Goal: Task Accomplishment & Management: Complete application form

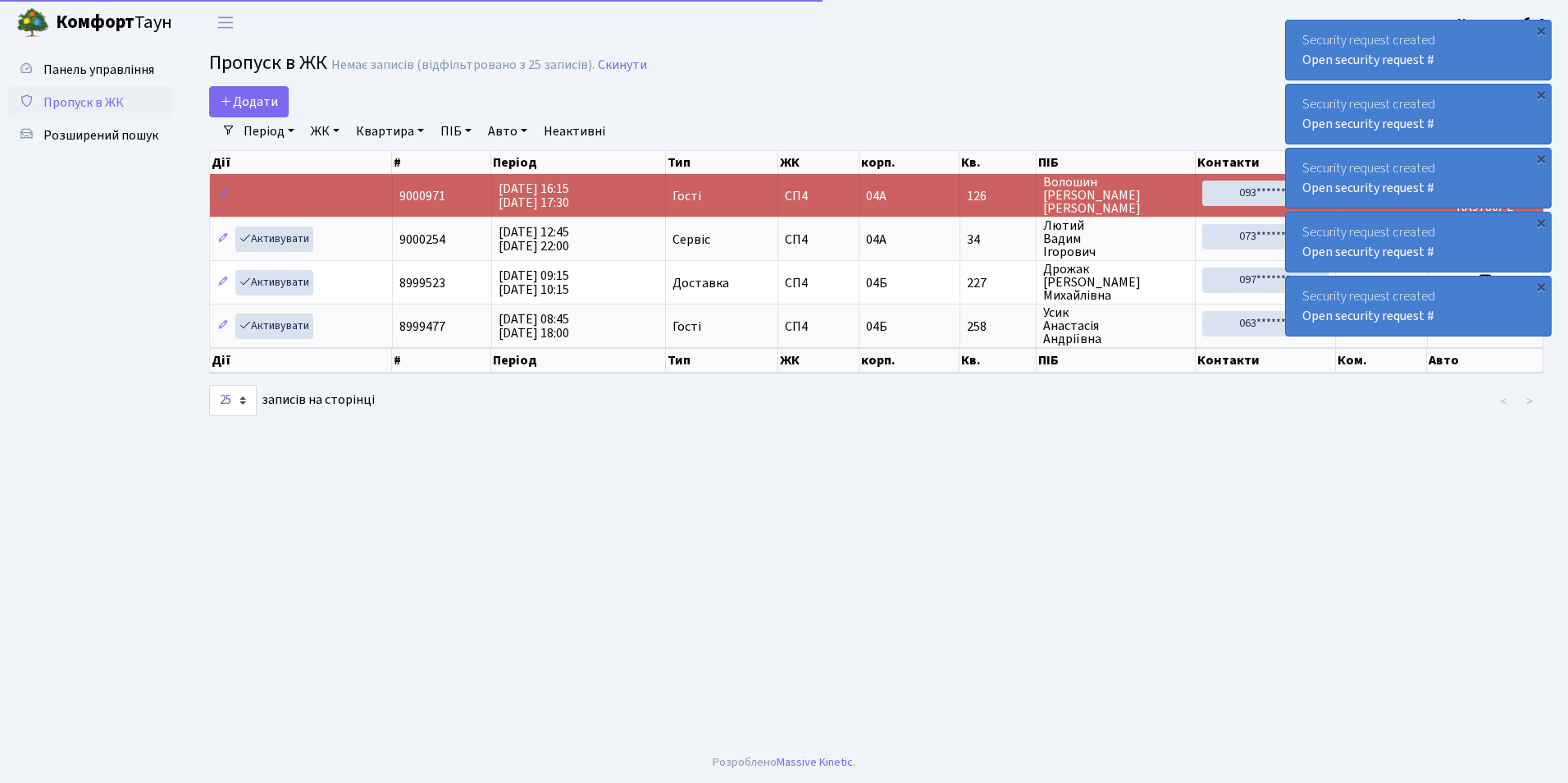
select select "25"
click at [261, 99] on span "Додати" at bounding box center [248, 101] width 58 height 18
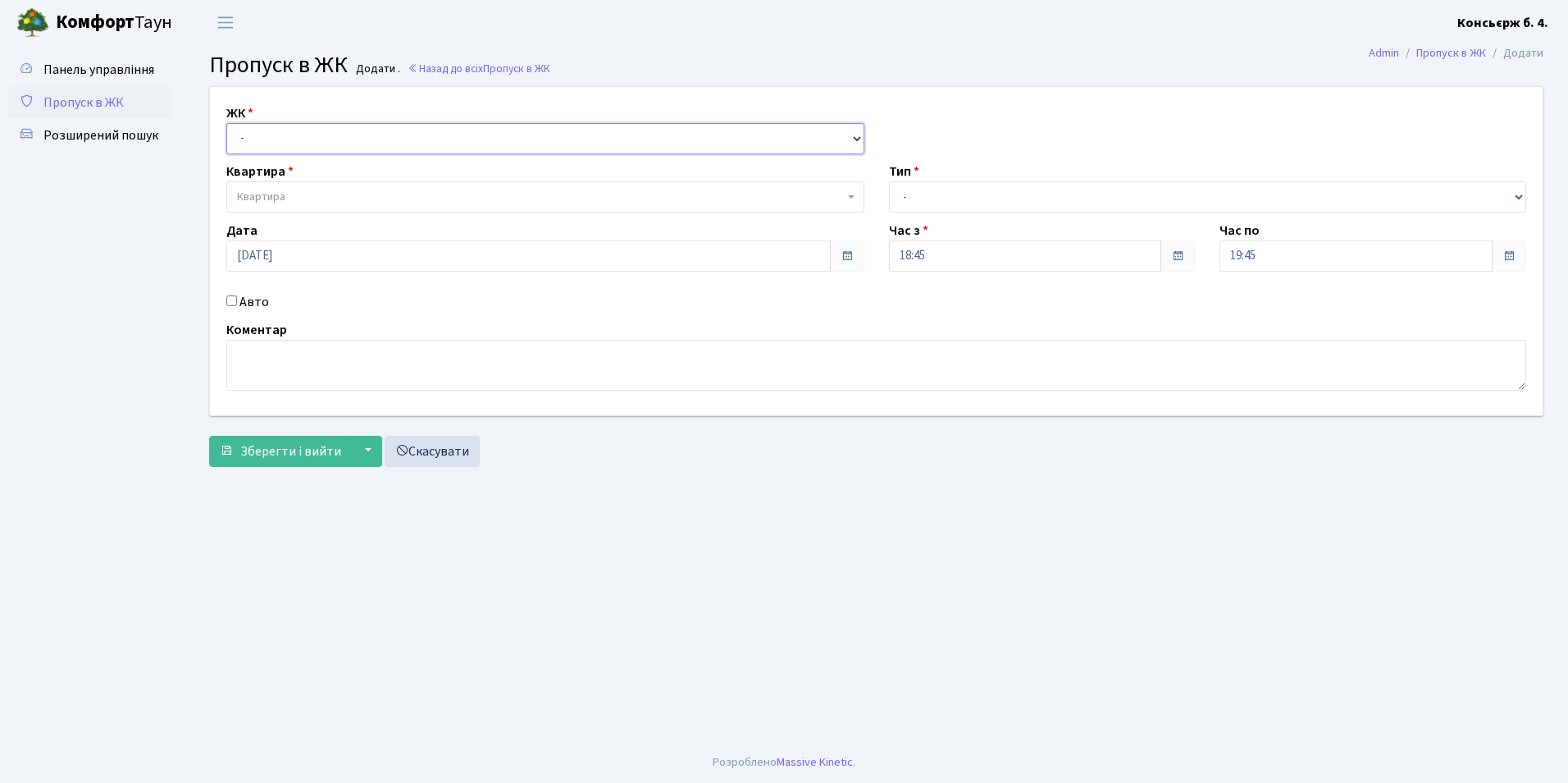
drag, startPoint x: 275, startPoint y: 133, endPoint x: 277, endPoint y: 140, distance: 7.3
click at [275, 133] on select "- [STREET_ADDRESS]" at bounding box center [545, 139] width 638 height 32
select select "325"
click at [226, 123] on select "- [STREET_ADDRESS]" at bounding box center [545, 139] width 638 height 32
select select
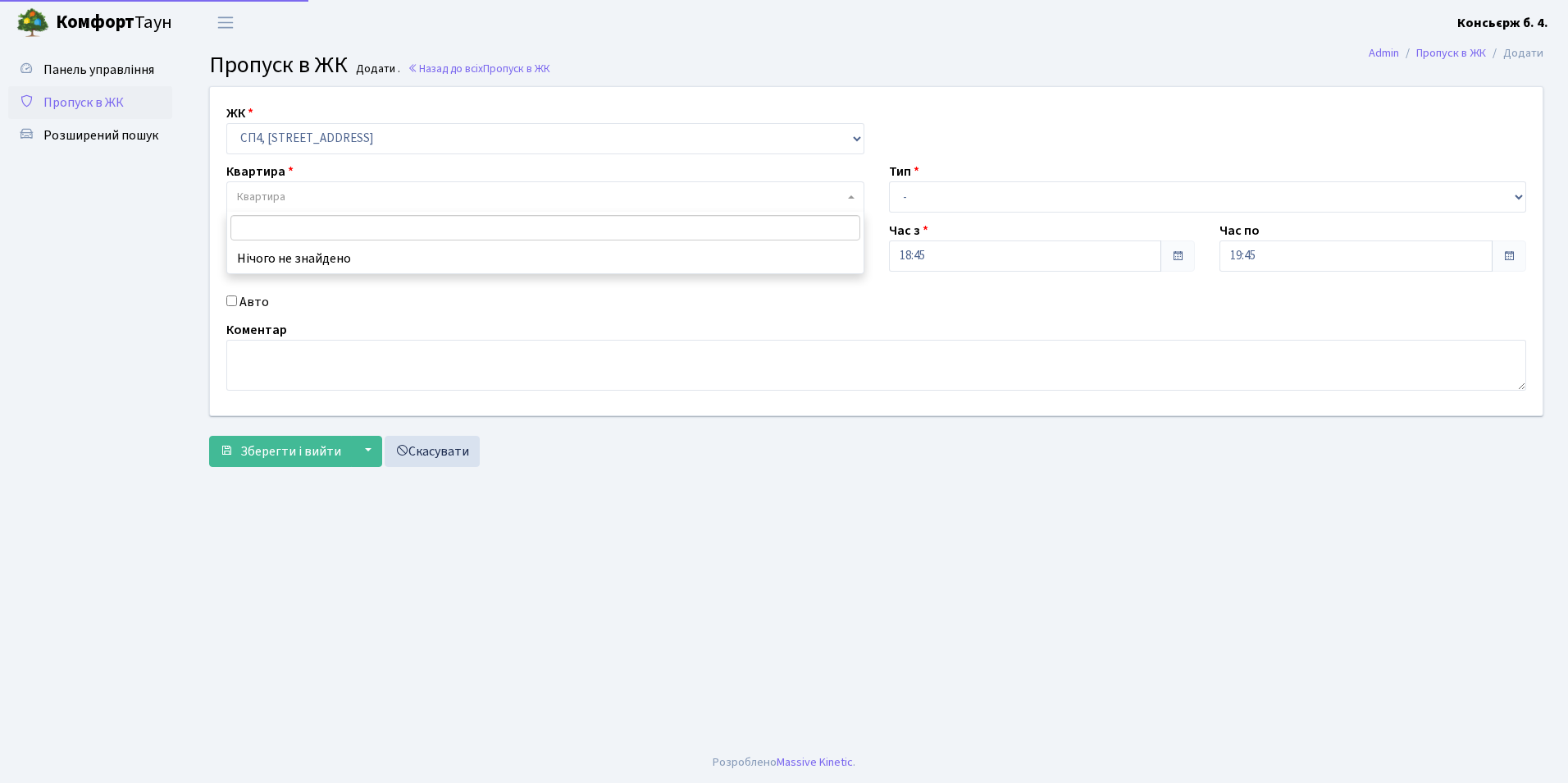
click at [270, 196] on span "Квартира" at bounding box center [261, 197] width 48 height 17
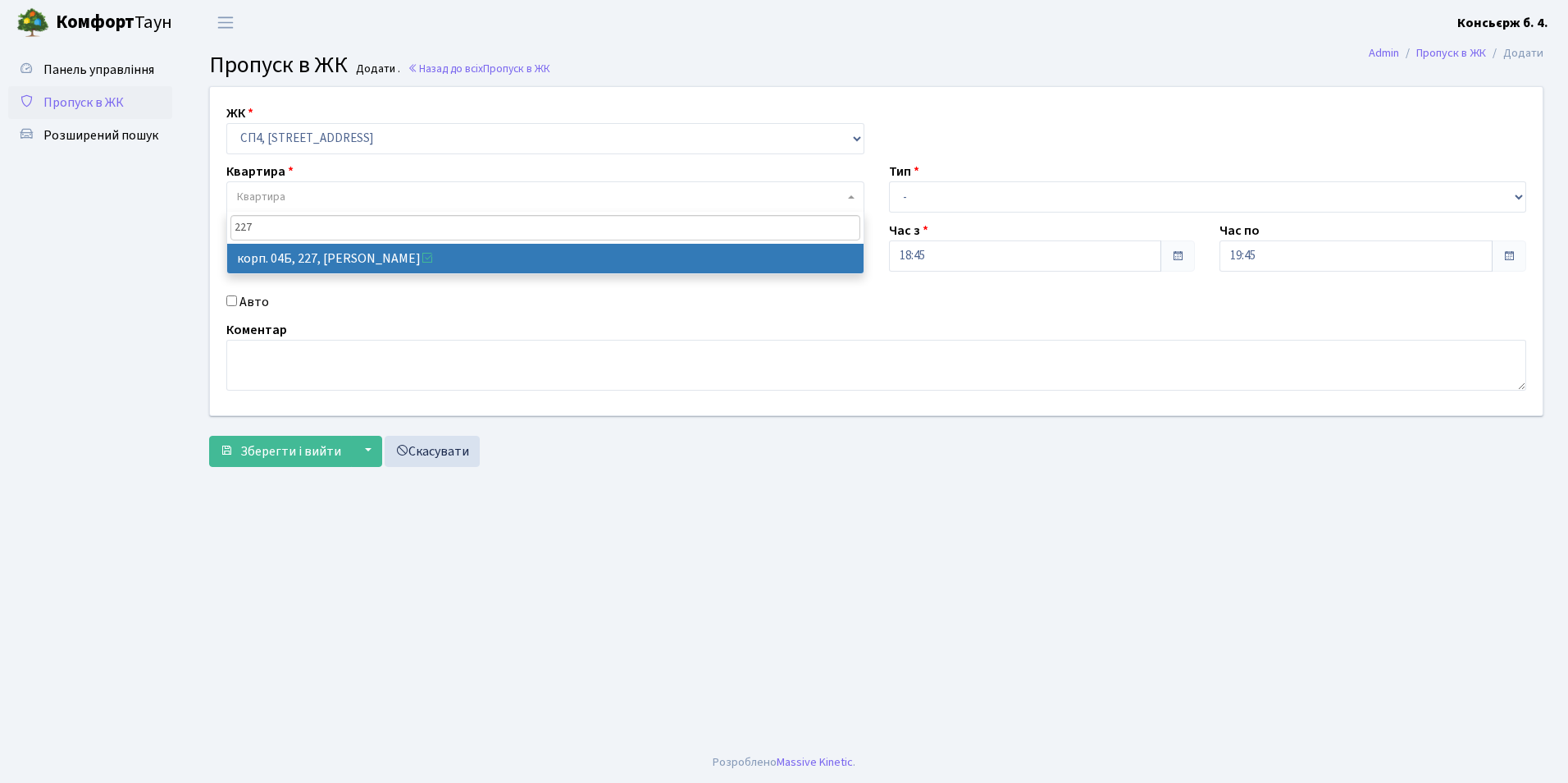
type input "227"
select select "21255"
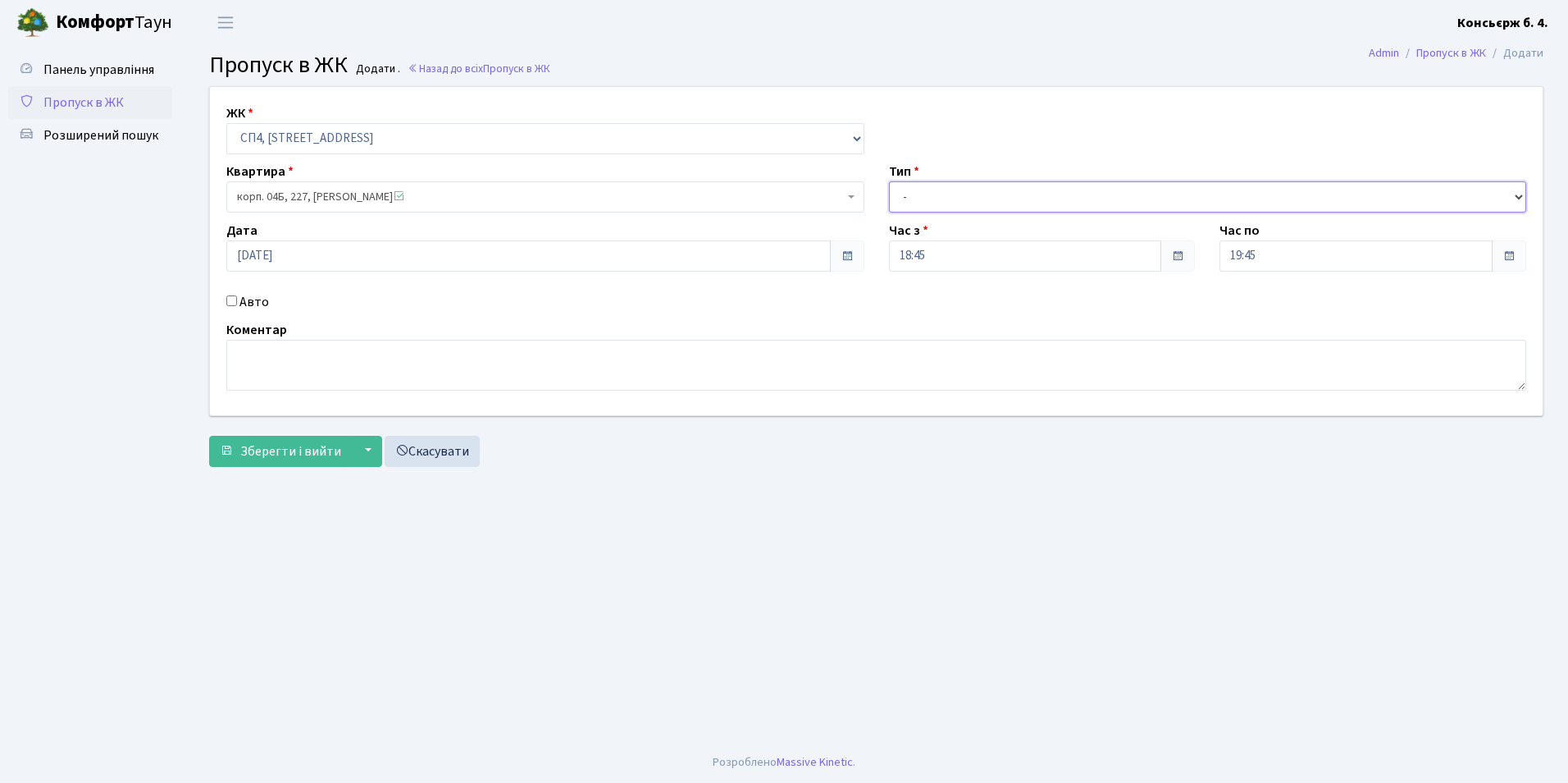
click at [913, 196] on select "- Доставка Таксі Гості Сервіс" at bounding box center [1208, 197] width 638 height 32
select select "3"
click at [889, 182] on select "- Доставка Таксі Гості Сервіс" at bounding box center [1208, 197] width 638 height 32
click at [228, 302] on input "Авто" at bounding box center [232, 301] width 11 height 11
checkbox input "true"
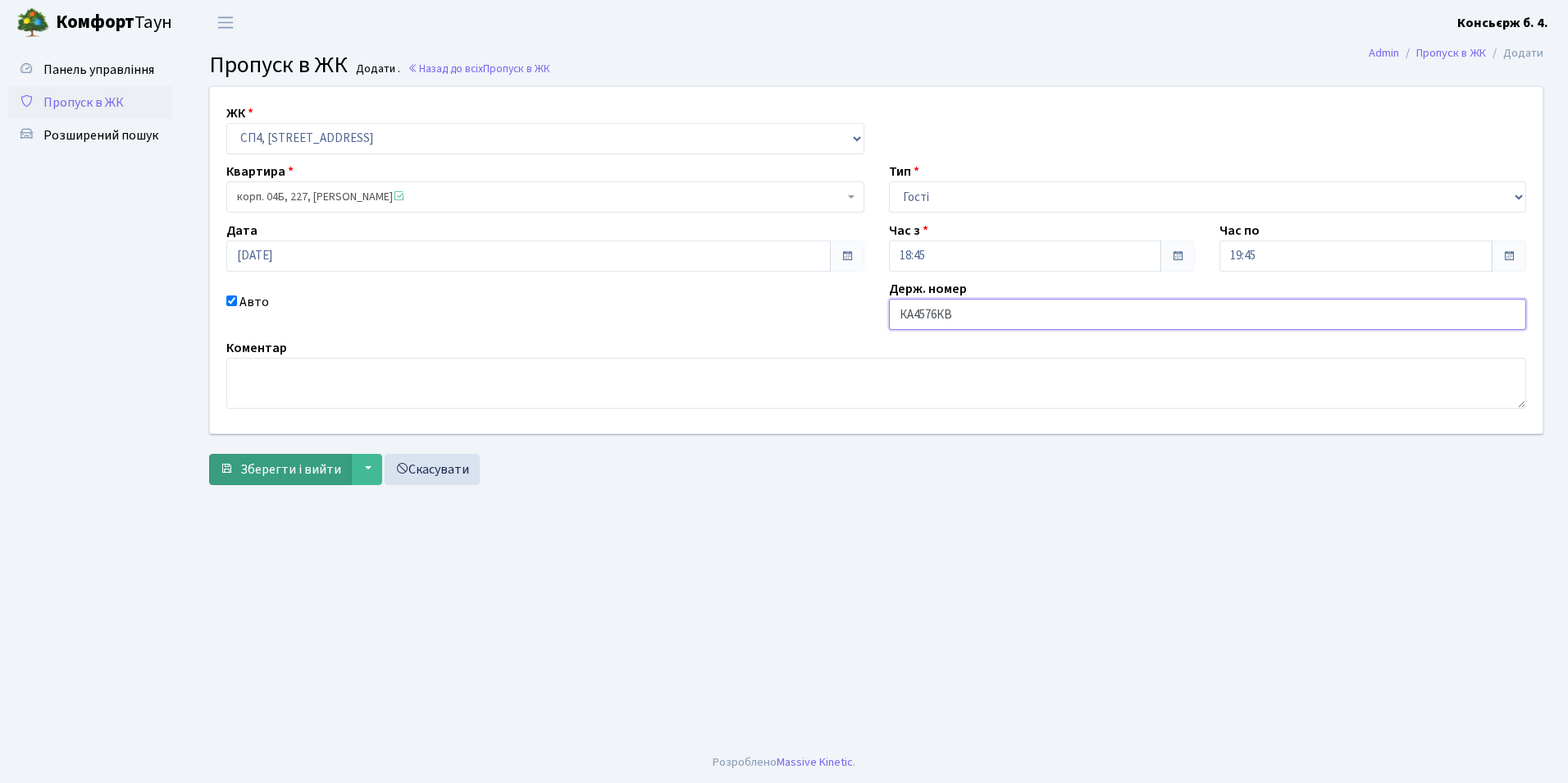
type input "КА4576КВ"
click at [292, 472] on span "Зберегти і вийти" at bounding box center [290, 469] width 101 height 18
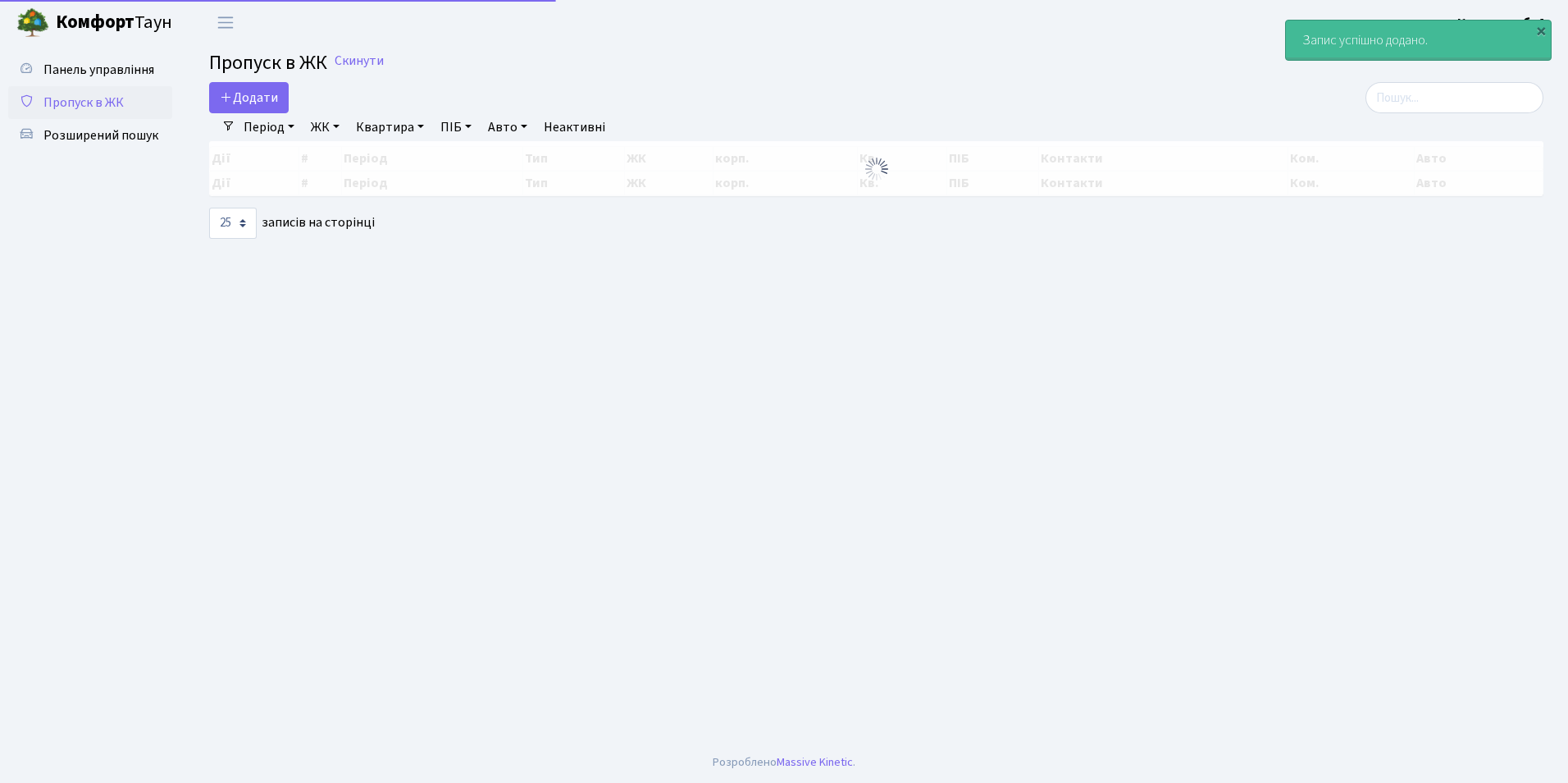
select select "25"
